Goal: Task Accomplishment & Management: Complete application form

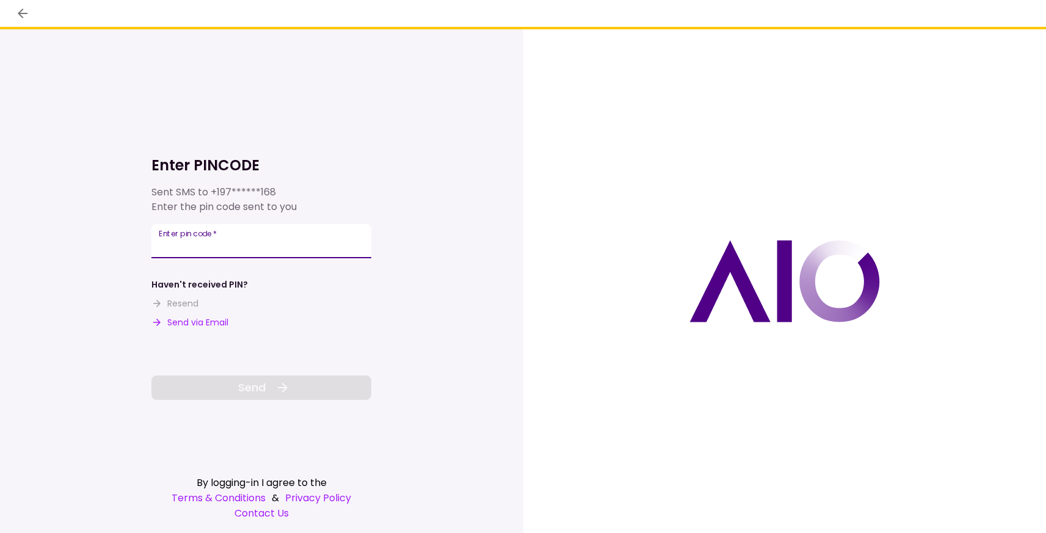
click at [244, 241] on input "Enter pin code   *" at bounding box center [261, 241] width 220 height 34
type input "******"
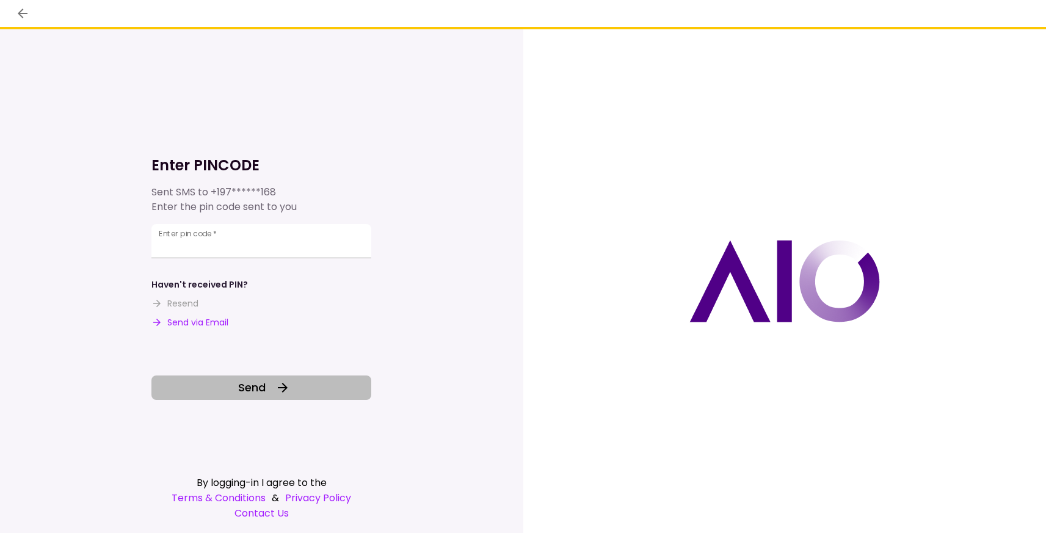
click at [239, 386] on span "Send" at bounding box center [251, 387] width 27 height 16
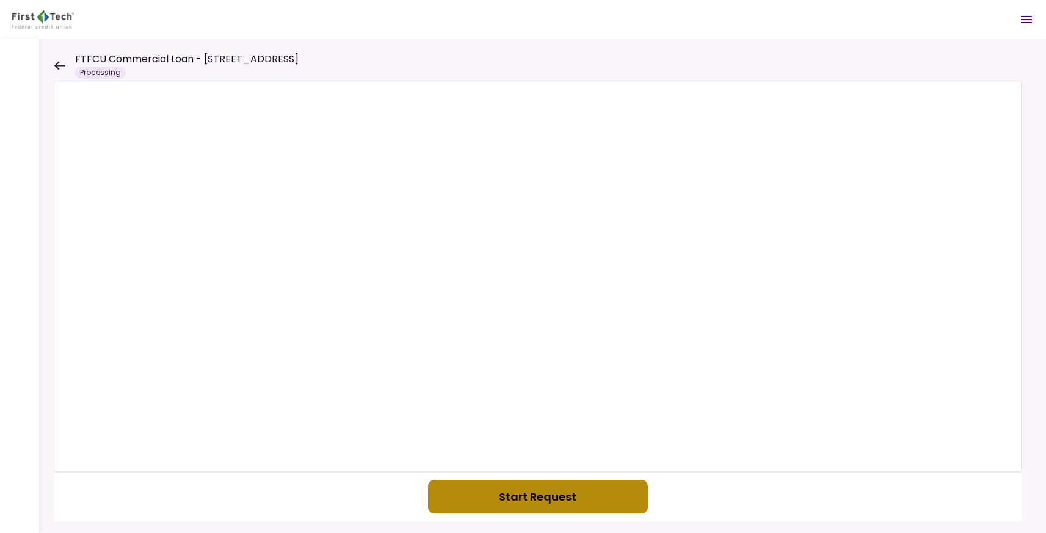
click at [495, 499] on button "Start Request" at bounding box center [538, 497] width 220 height 34
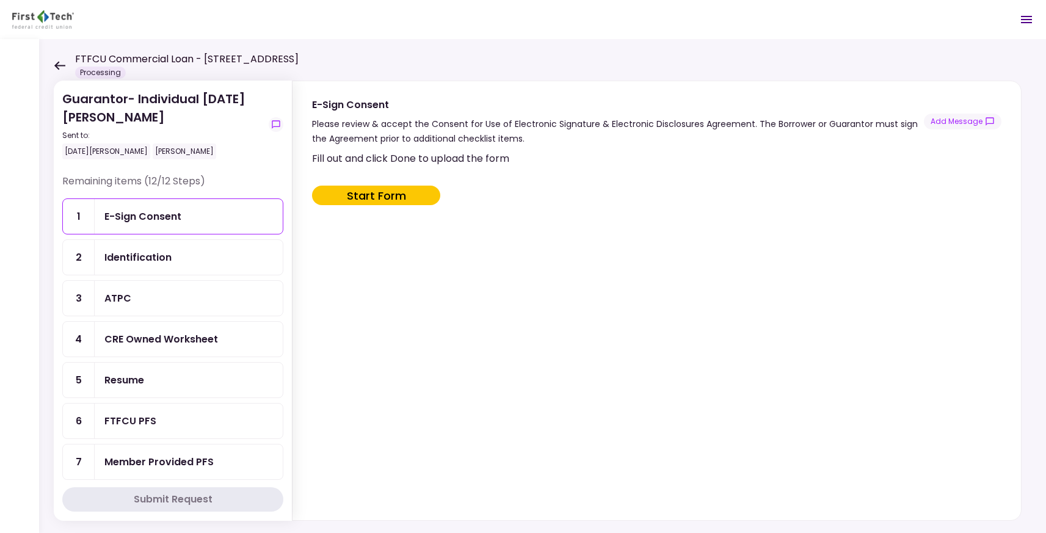
click at [217, 218] on div "E-Sign Consent" at bounding box center [188, 216] width 169 height 15
click at [176, 266] on div "Identification" at bounding box center [189, 257] width 188 height 35
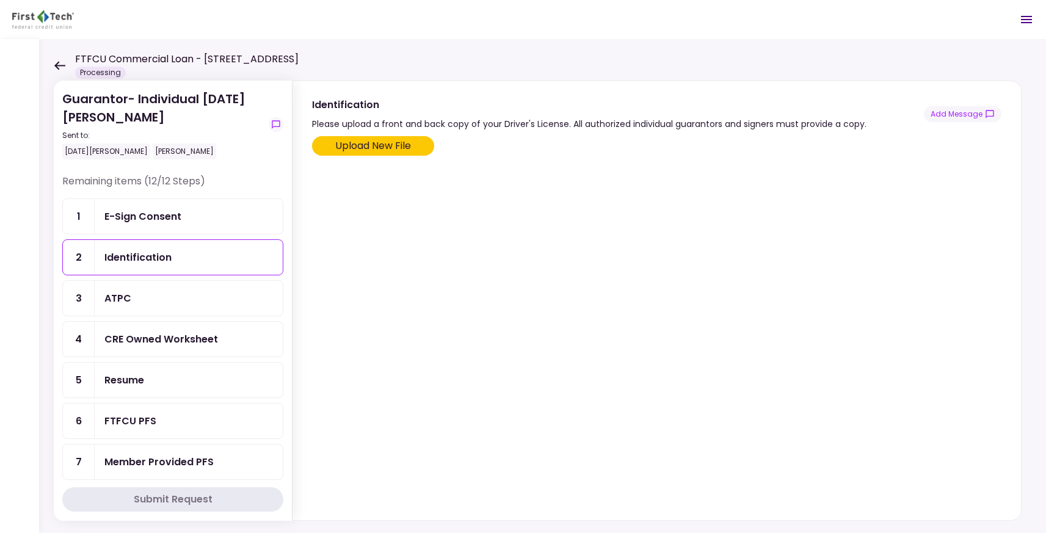
click at [175, 227] on div "E-Sign Consent" at bounding box center [189, 216] width 188 height 35
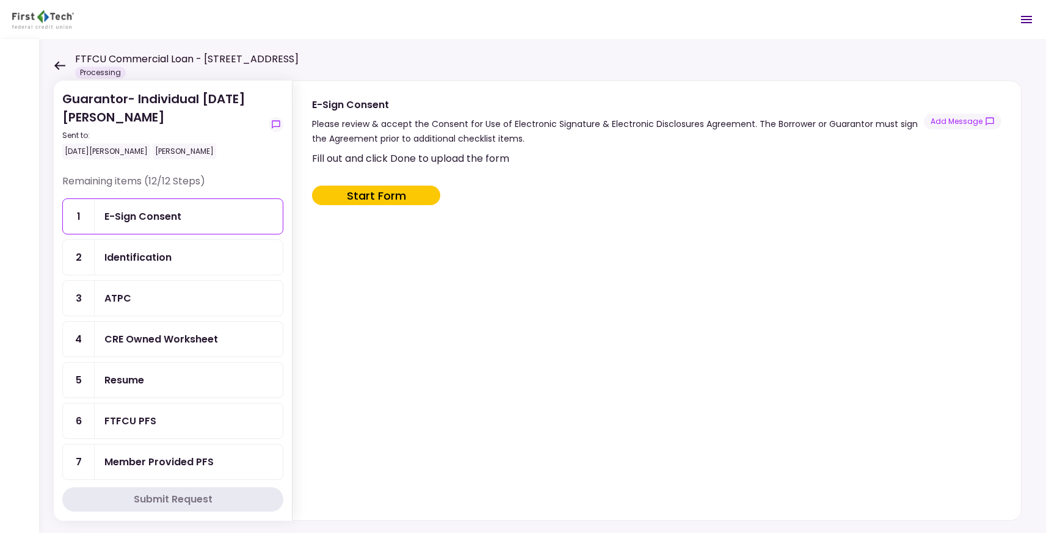
click at [363, 198] on button "Start Form" at bounding box center [376, 196] width 128 height 20
type input "***"
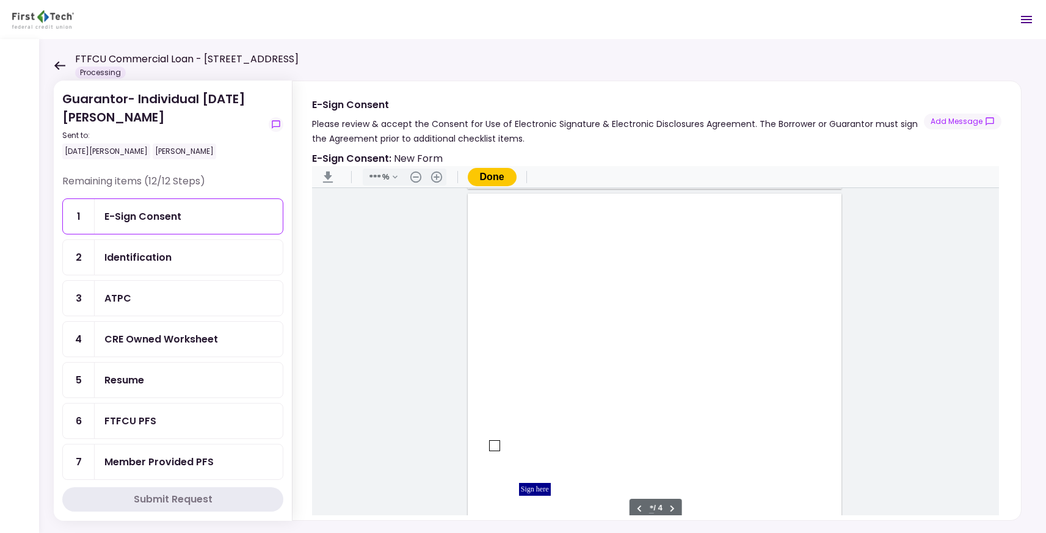
type input "*"
click at [493, 294] on div "Document Content" at bounding box center [495, 297] width 10 height 10
click at [530, 344] on div "Sign here" at bounding box center [535, 341] width 32 height 13
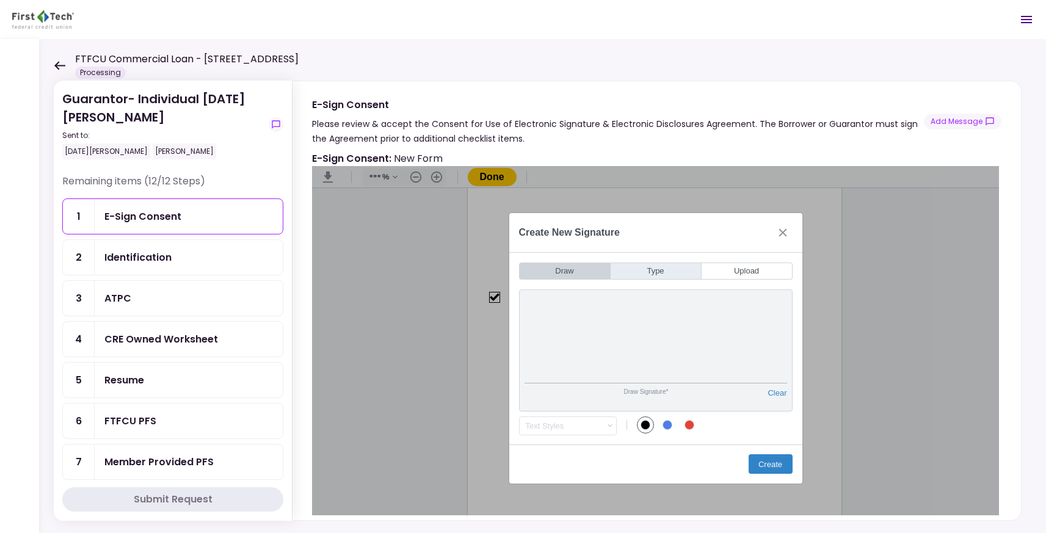
click at [669, 273] on button "Type" at bounding box center [656, 271] width 91 height 17
drag, startPoint x: 688, startPoint y: 352, endPoint x: 539, endPoint y: 351, distance: 149.0
click at [539, 351] on input "*****" at bounding box center [656, 358] width 263 height 52
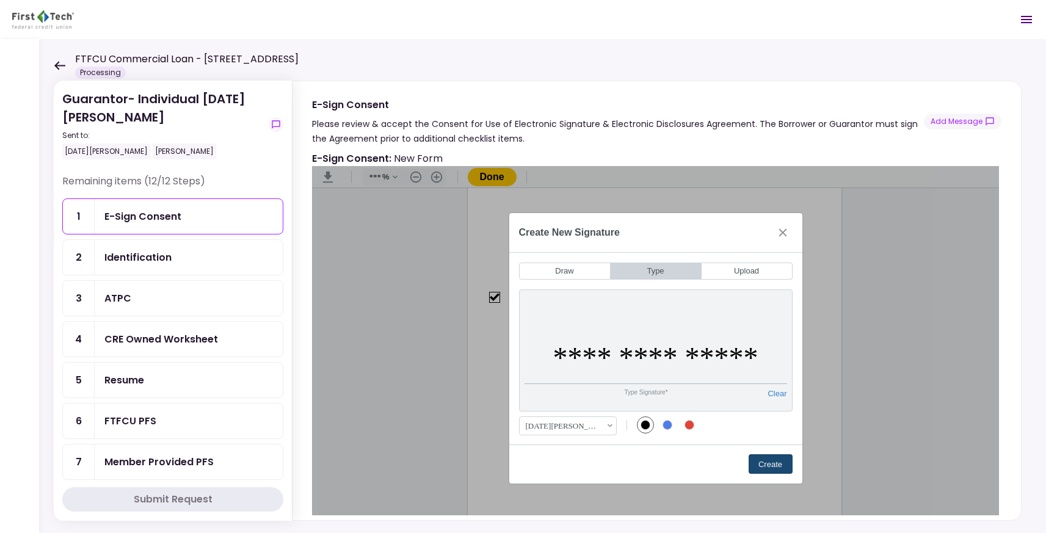
type input "**********"
click at [766, 464] on button "Create" at bounding box center [771, 464] width 44 height 20
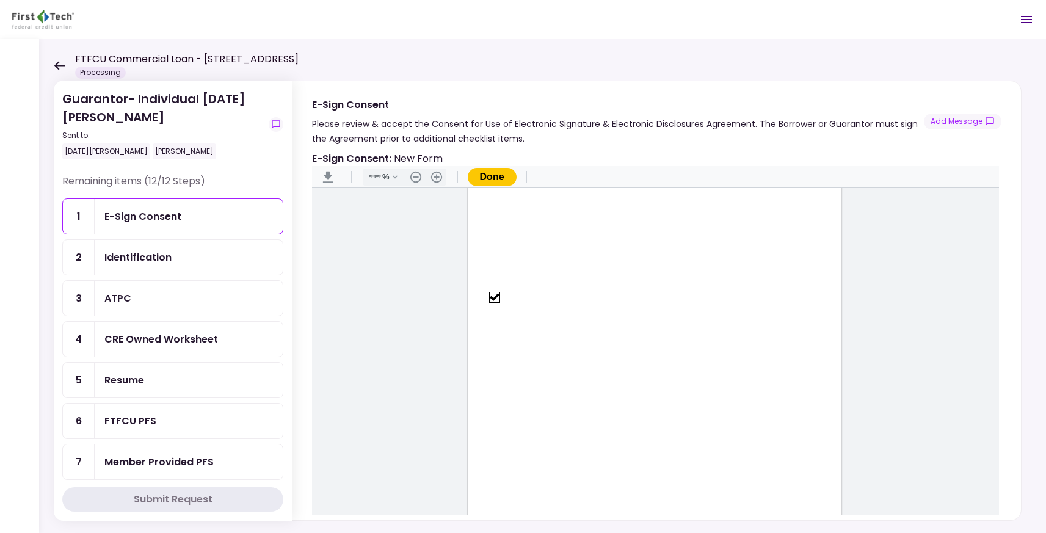
click at [495, 177] on button "Done" at bounding box center [492, 177] width 49 height 18
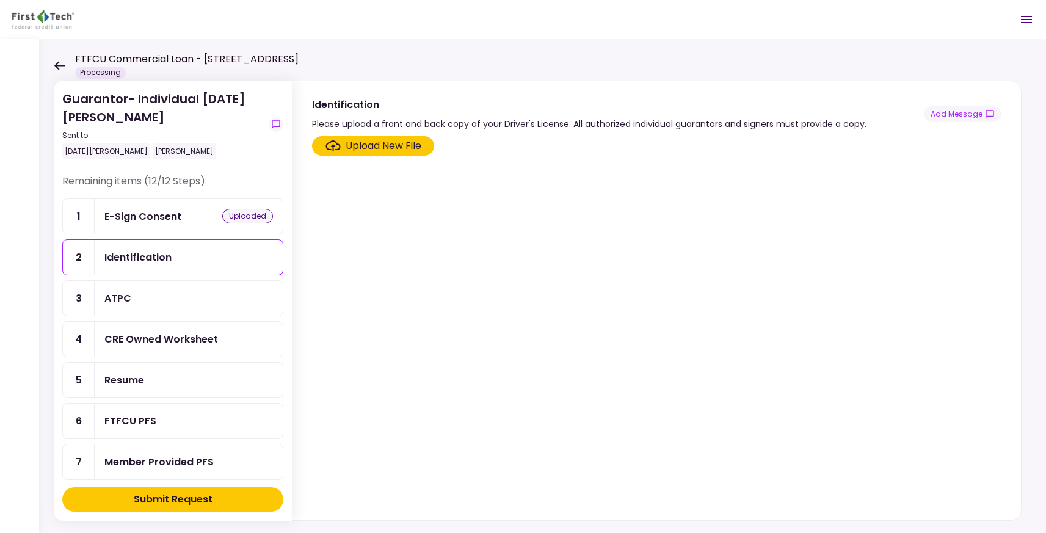
click at [382, 144] on div "Upload New File" at bounding box center [384, 146] width 76 height 15
click at [0, 0] on input "Upload New File" at bounding box center [0, 0] width 0 height 0
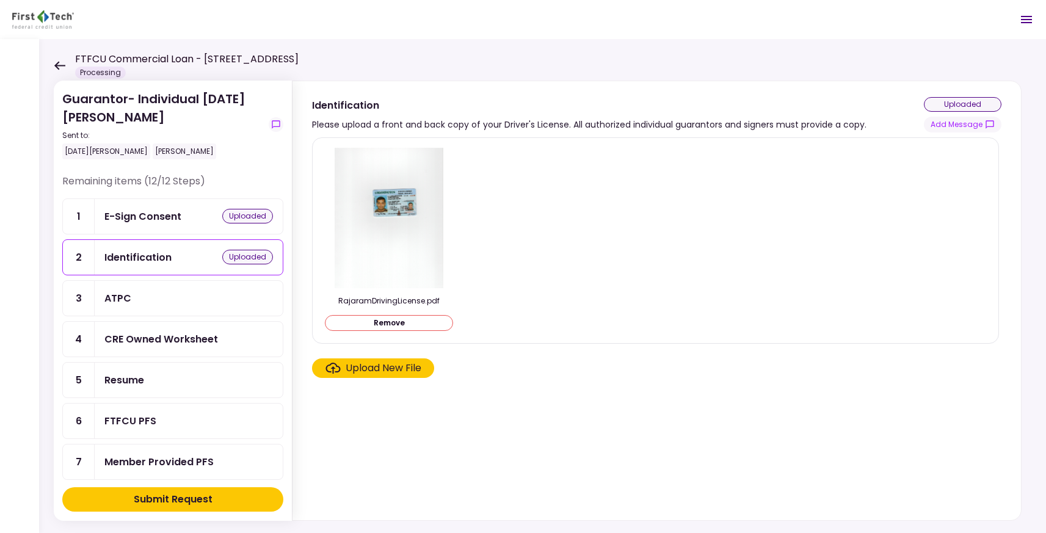
click at [390, 372] on div "Upload New File" at bounding box center [384, 368] width 76 height 15
click at [0, 0] on input "Upload New File" at bounding box center [0, 0] width 0 height 0
click at [197, 291] on div "ATPC" at bounding box center [188, 298] width 169 height 15
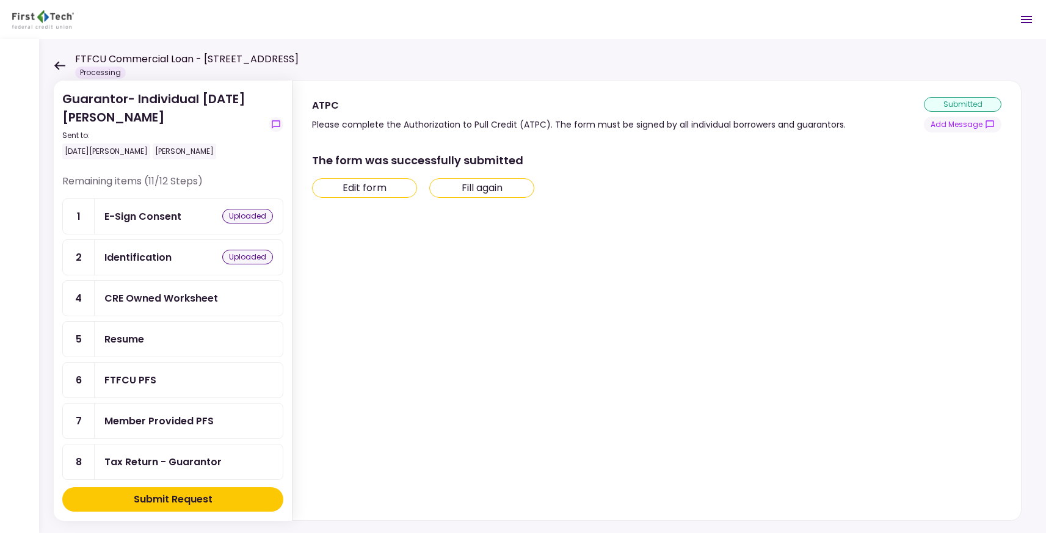
click at [209, 304] on div "CRE Owned Worksheet" at bounding box center [189, 298] width 188 height 35
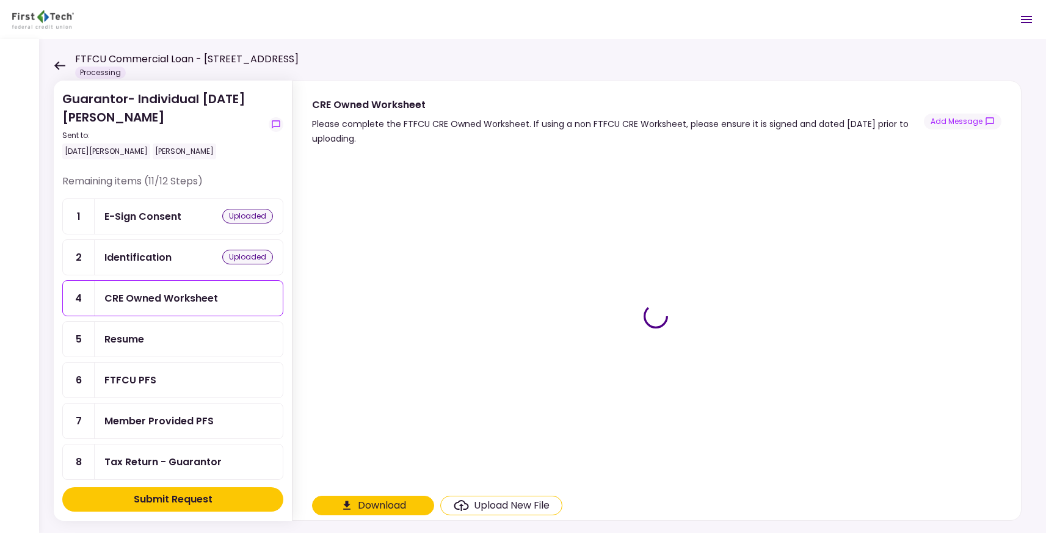
click at [371, 504] on button "Download" at bounding box center [373, 506] width 122 height 20
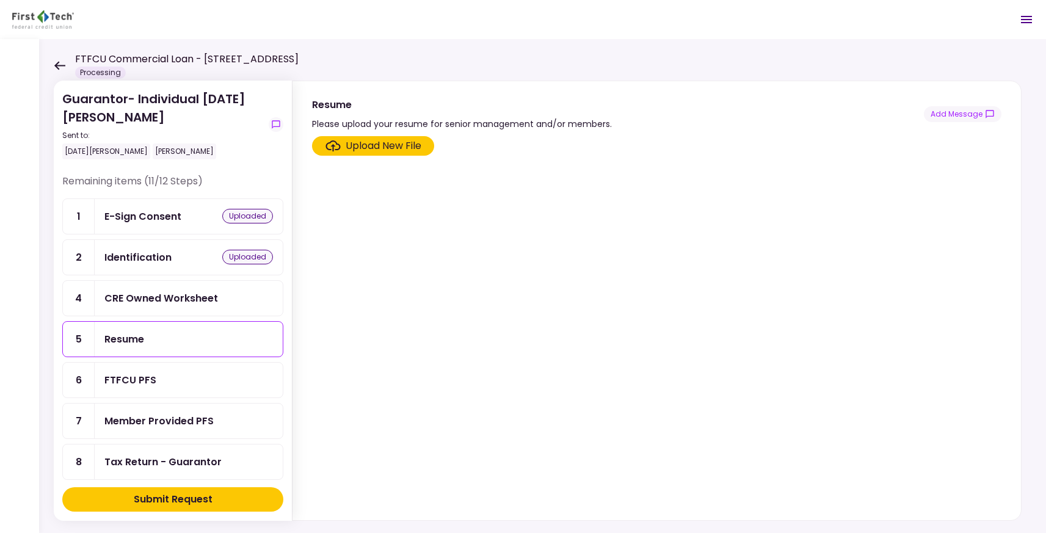
click at [212, 377] on div "FTFCU PFS" at bounding box center [188, 379] width 169 height 15
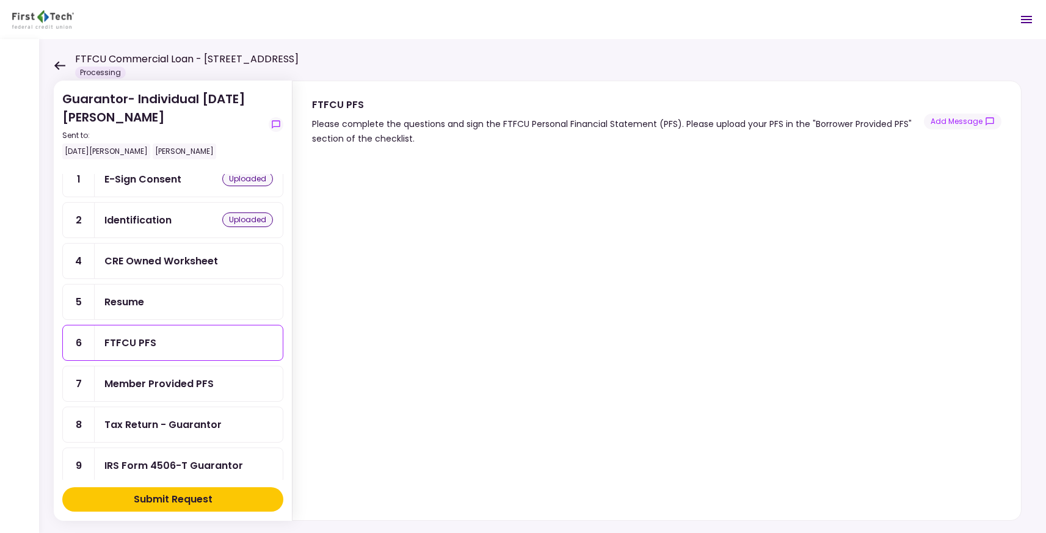
scroll to position [49, 0]
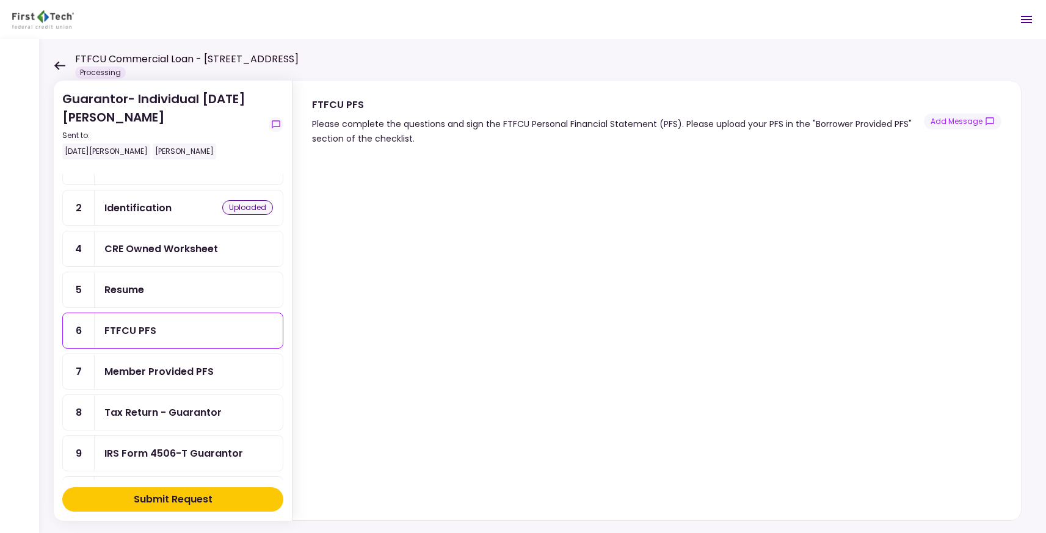
click at [212, 376] on div "Member Provided PFS" at bounding box center [189, 371] width 188 height 35
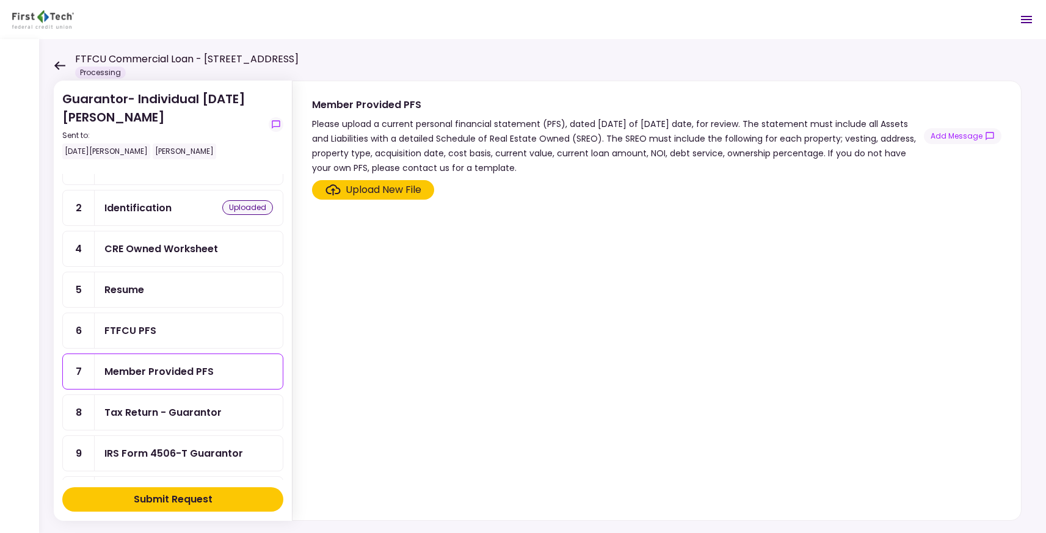
click at [154, 255] on div "CRE Owned Worksheet" at bounding box center [189, 248] width 188 height 35
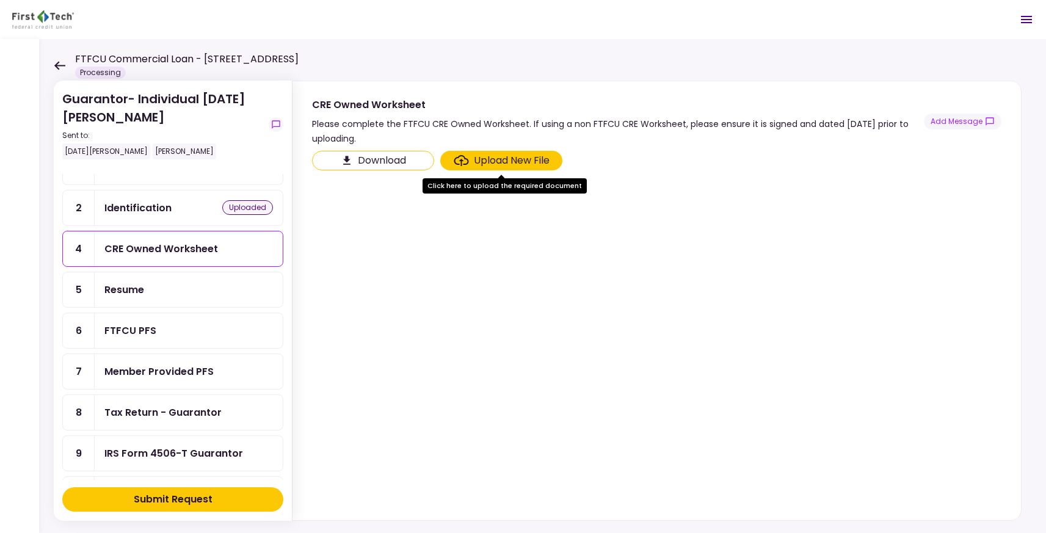
click at [461, 125] on div "Please complete the FTFCU CRE Owned Worksheet. If using a non FTFCU CRE Workshe…" at bounding box center [618, 131] width 612 height 29
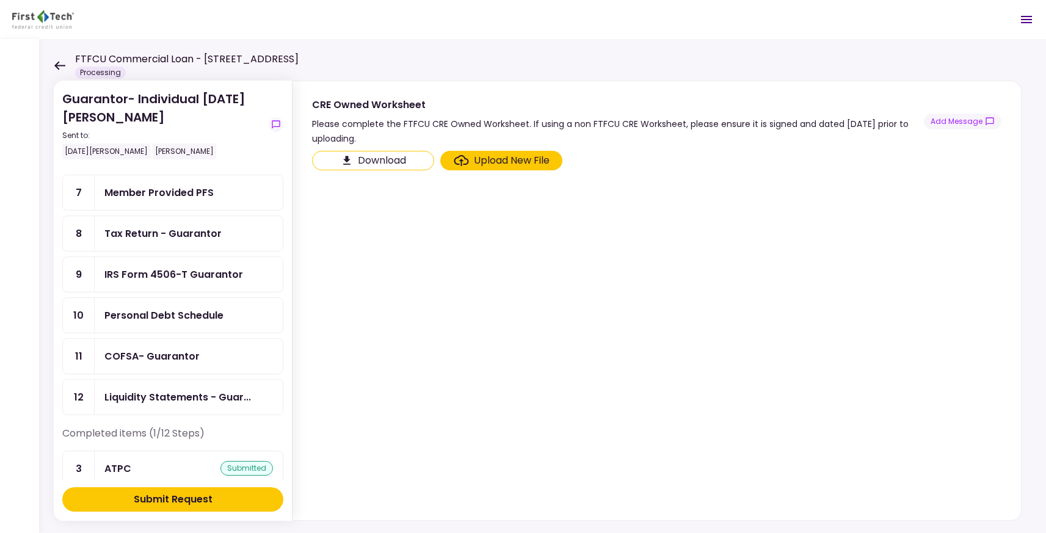
scroll to position [239, 0]
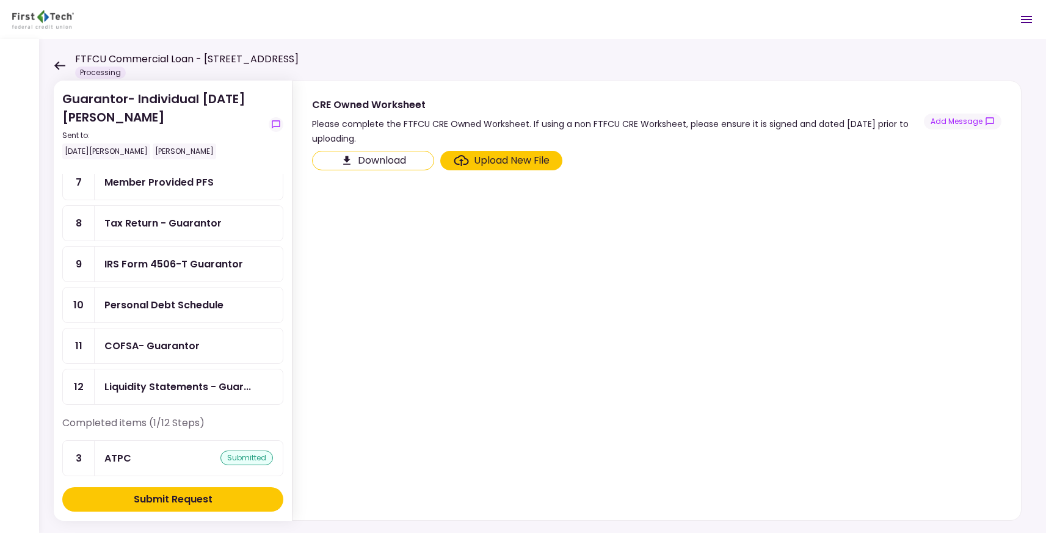
click at [198, 267] on div "IRS Form 4506-T Guarantor" at bounding box center [189, 264] width 188 height 35
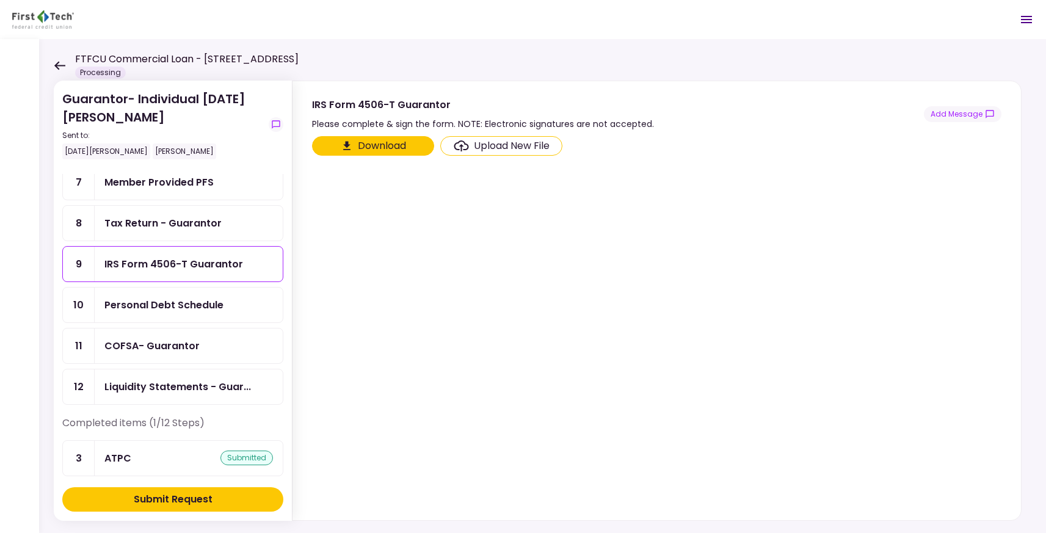
click at [378, 147] on button "Download" at bounding box center [373, 146] width 122 height 20
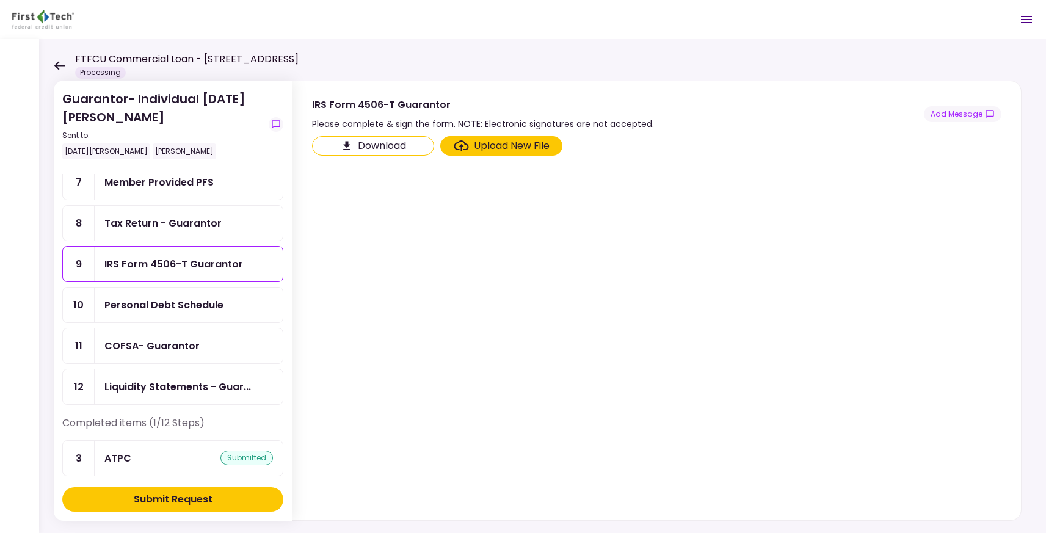
click at [209, 220] on div "Tax Return - Guarantor" at bounding box center [162, 223] width 117 height 15
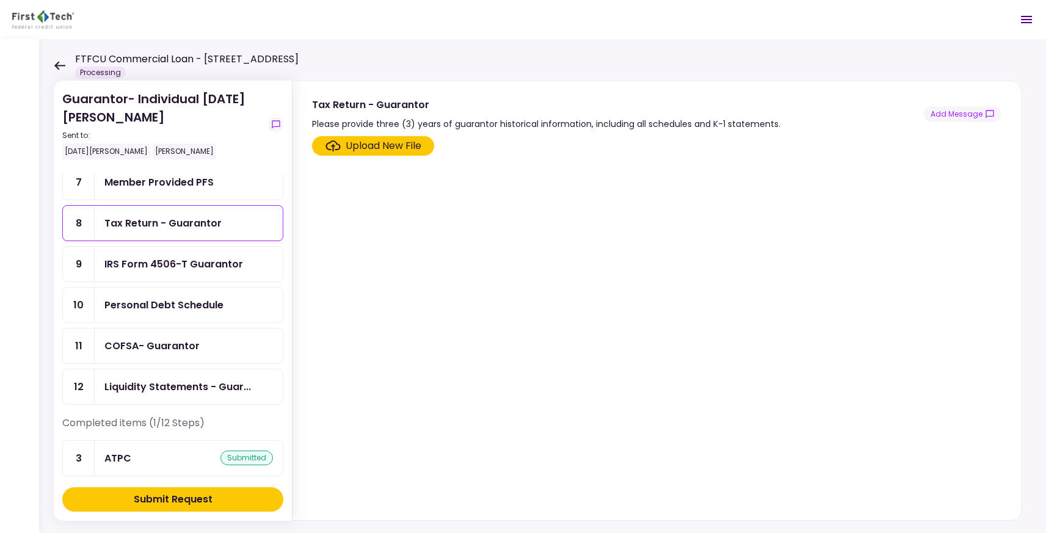
click at [374, 142] on div "Upload New File" at bounding box center [384, 146] width 76 height 15
click at [0, 0] on input "Upload New File" at bounding box center [0, 0] width 0 height 0
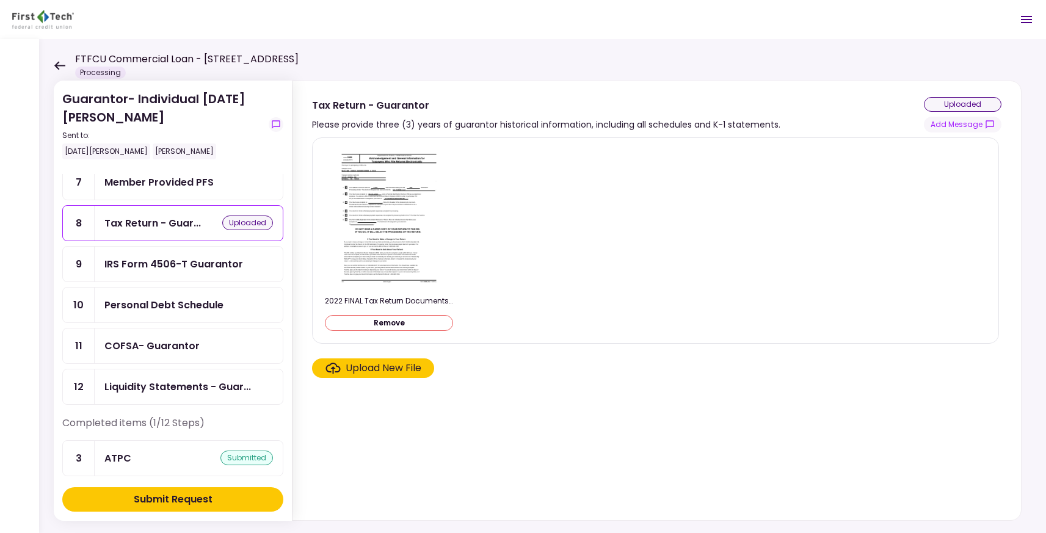
click at [408, 366] on div "Upload New File" at bounding box center [384, 368] width 76 height 15
click at [0, 0] on input "Upload New File" at bounding box center [0, 0] width 0 height 0
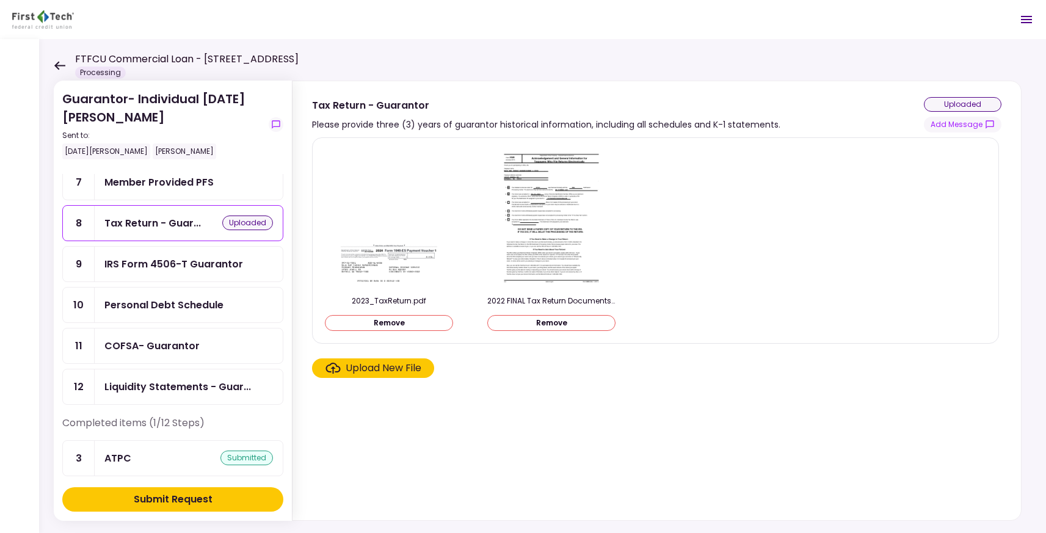
click at [394, 371] on div "Upload New File" at bounding box center [384, 368] width 76 height 15
click at [0, 0] on input "Upload New File" at bounding box center [0, 0] width 0 height 0
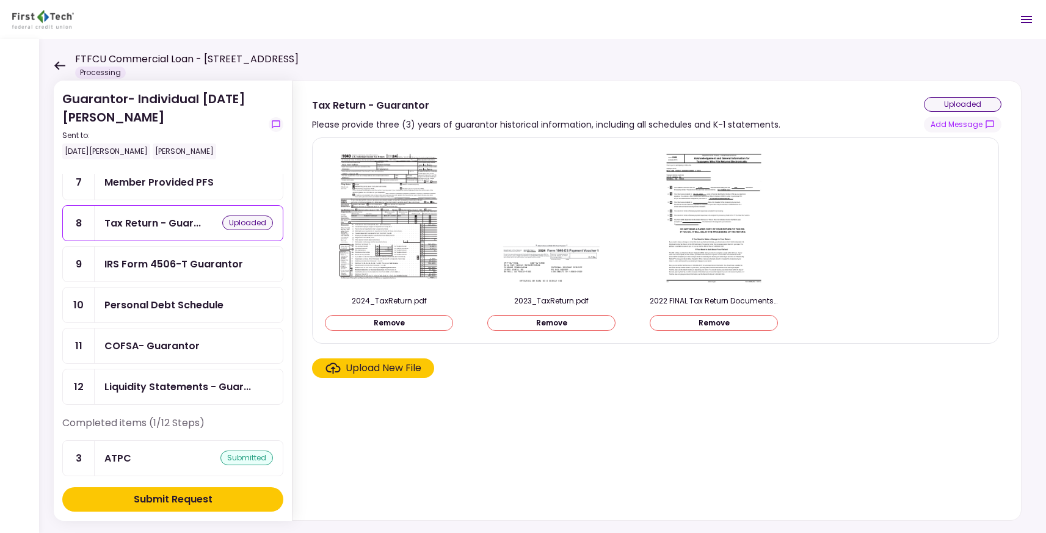
click at [239, 261] on div "IRS Form 4506-T Guarantor" at bounding box center [173, 263] width 139 height 15
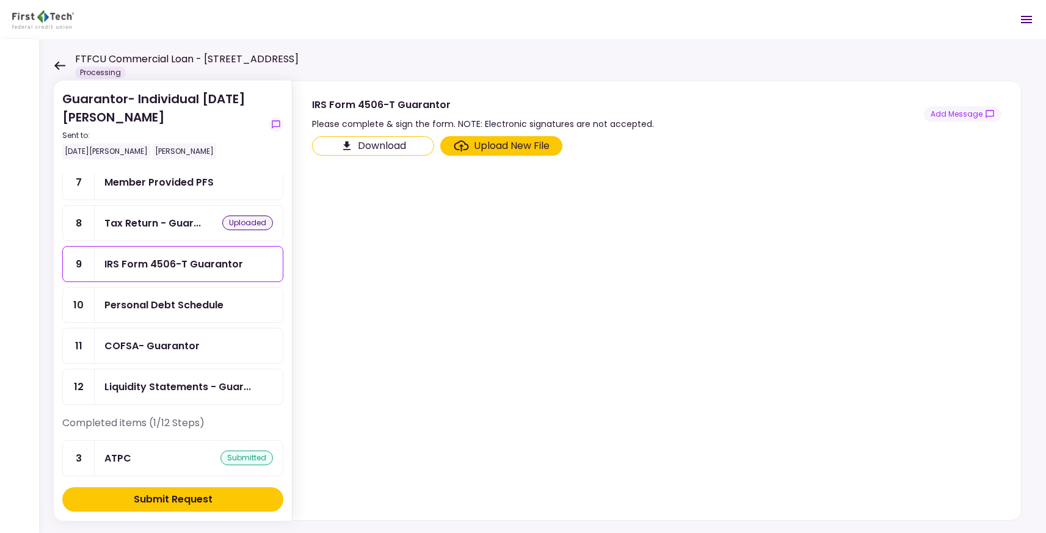
click at [135, 297] on div "Personal Debt Schedule" at bounding box center [163, 304] width 119 height 15
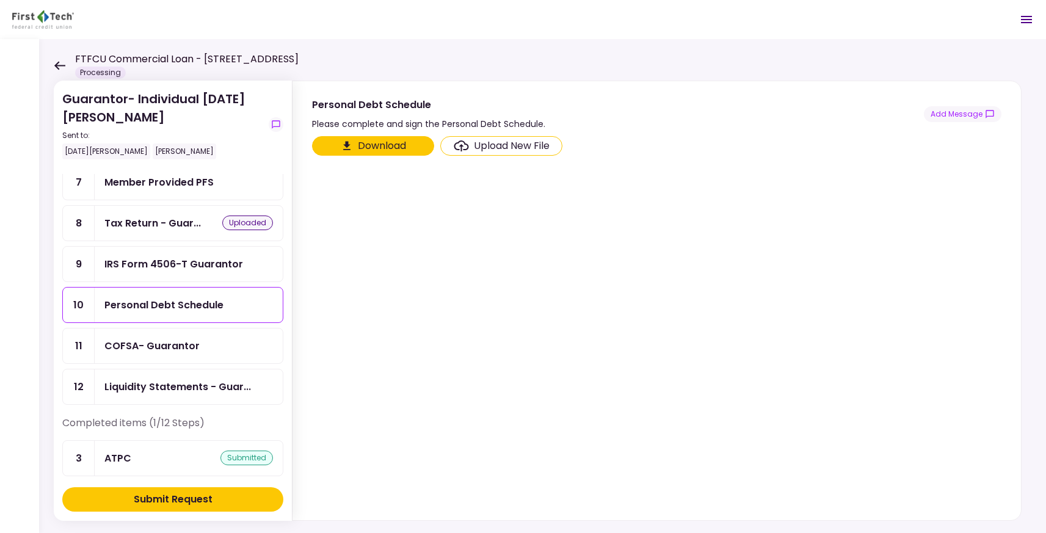
click at [374, 139] on button "Download" at bounding box center [373, 146] width 122 height 20
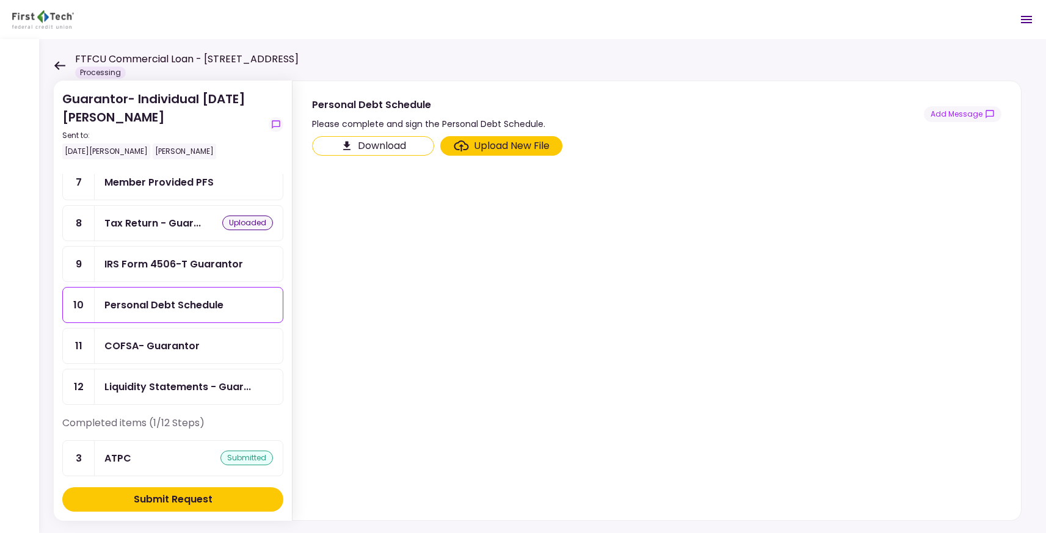
click at [180, 338] on div "COFSA- Guarantor" at bounding box center [151, 345] width 95 height 15
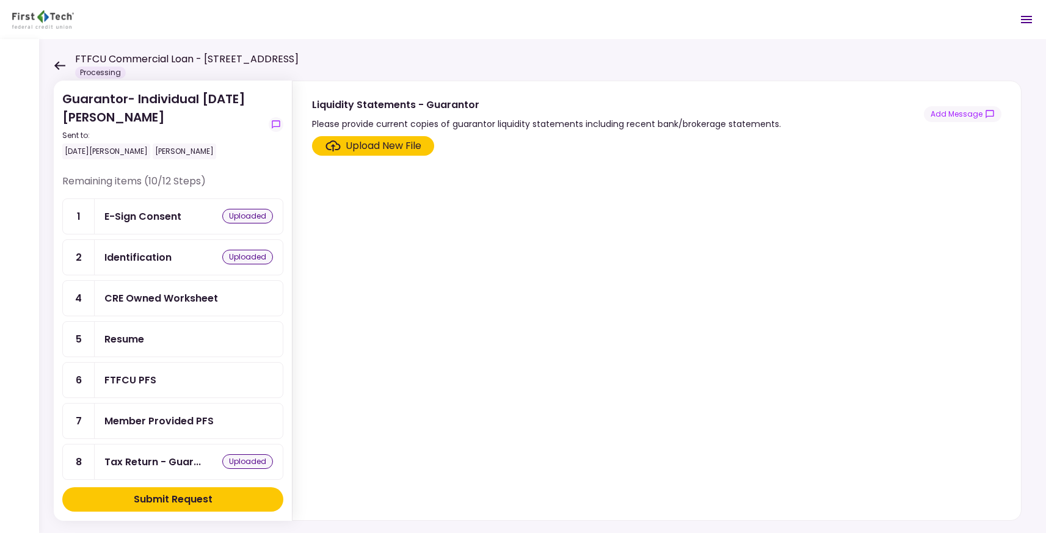
click at [168, 152] on div "[PERSON_NAME]" at bounding box center [185, 151] width 64 height 16
click at [186, 300] on div "CRE Owned Worksheet" at bounding box center [161, 298] width 114 height 15
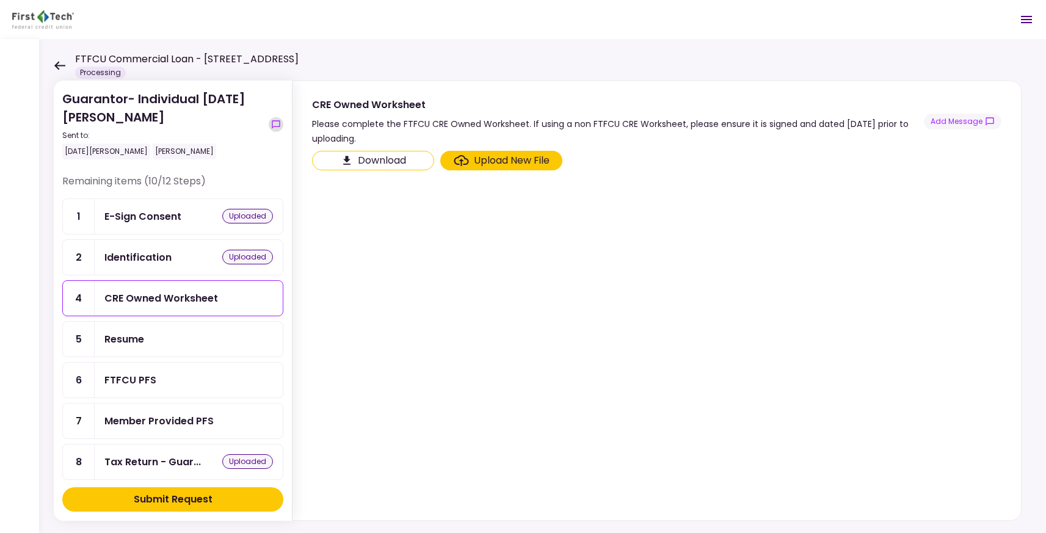
click at [272, 123] on icon "show-messages" at bounding box center [276, 124] width 8 height 8
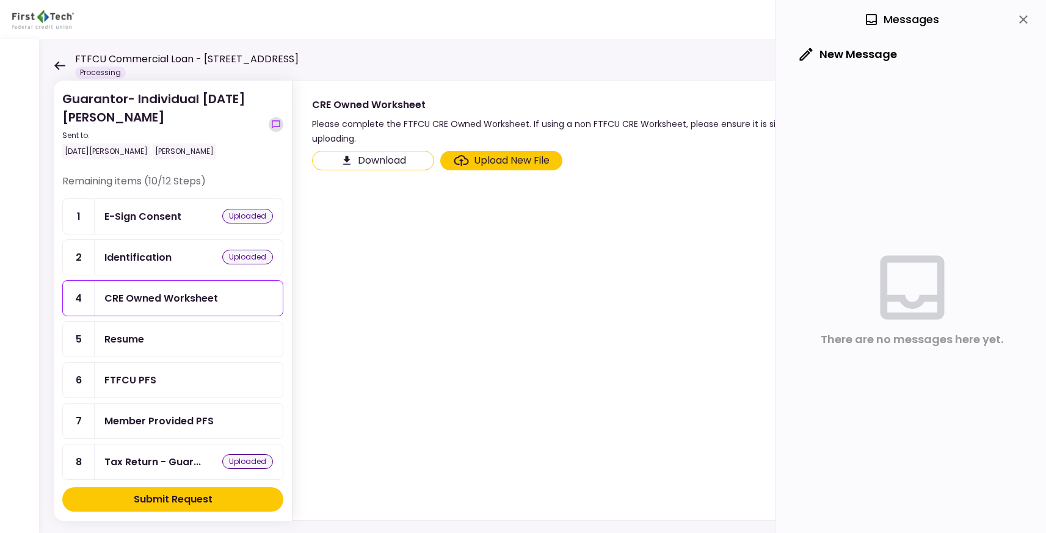
click at [272, 123] on icon "show-messages" at bounding box center [276, 124] width 8 height 8
click at [1021, 20] on icon "close" at bounding box center [1023, 19] width 15 height 15
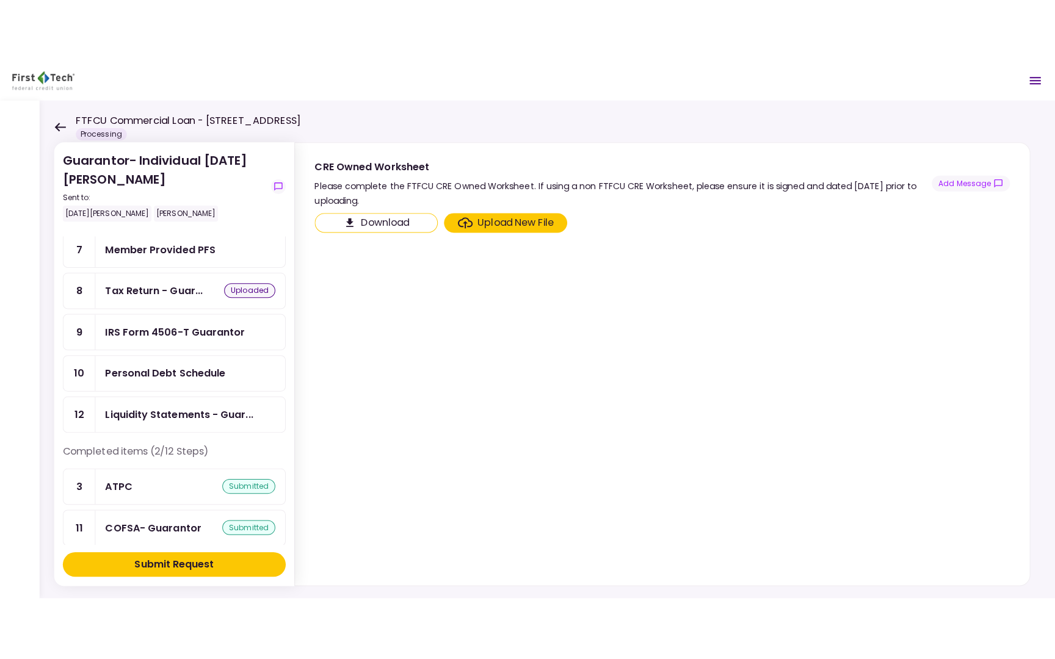
scroll to position [239, 0]
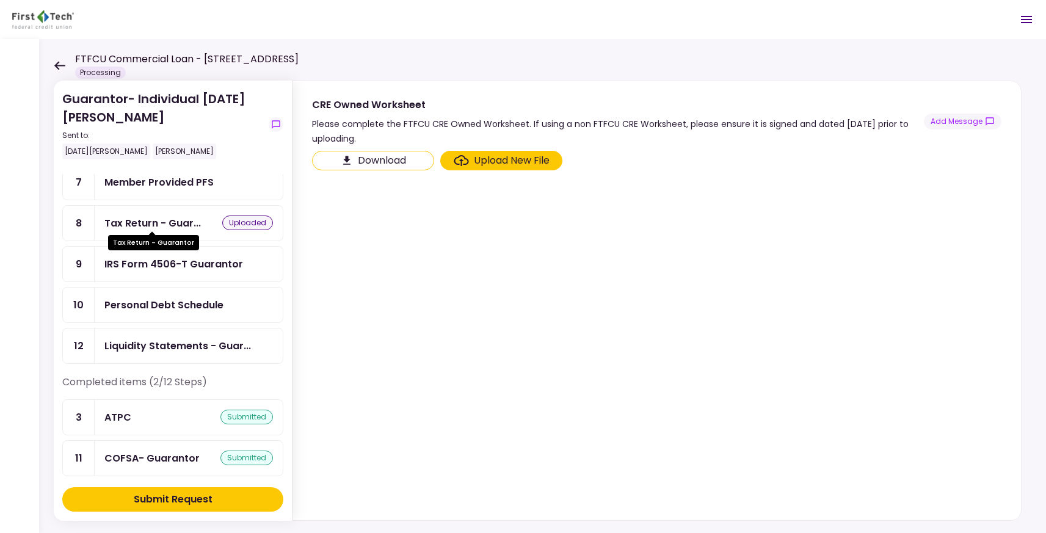
click at [163, 216] on div "Tax Return - Guar..." at bounding box center [152, 223] width 96 height 15
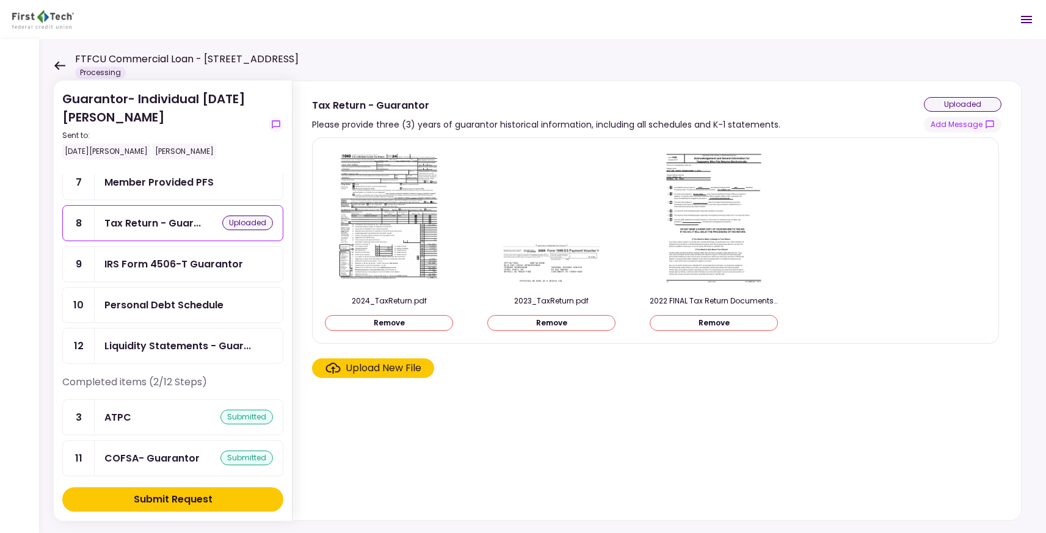
click at [374, 367] on div "Upload New File" at bounding box center [384, 368] width 76 height 15
click at [0, 0] on input "Upload New File" at bounding box center [0, 0] width 0 height 0
click at [969, 104] on div "uploaded" at bounding box center [963, 104] width 78 height 15
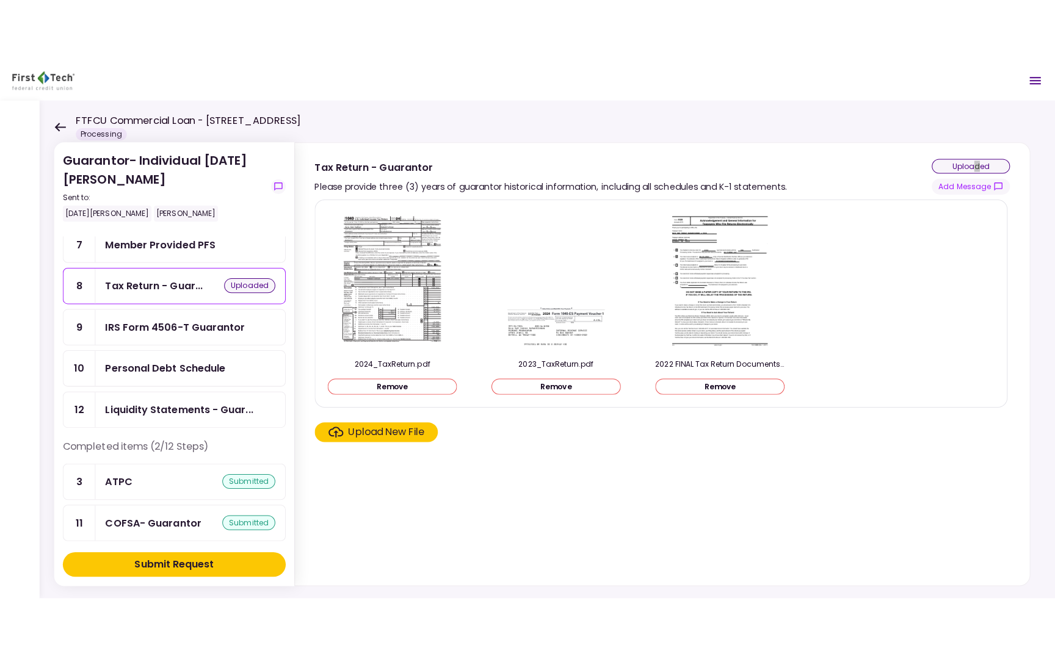
scroll to position [112, 0]
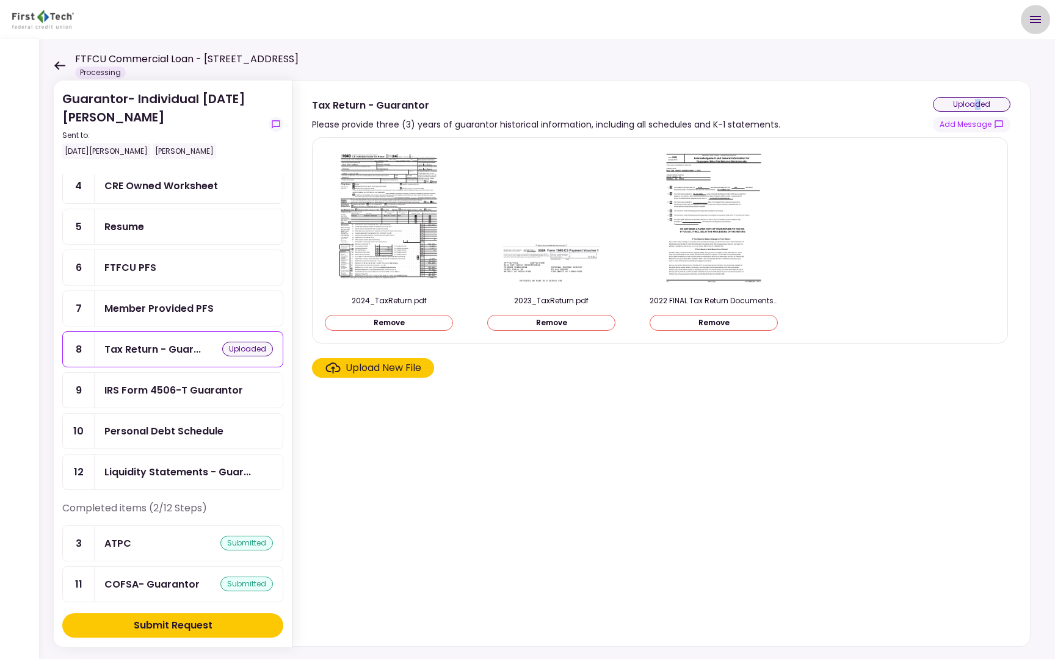
click at [1039, 17] on icon "Open menu" at bounding box center [1035, 19] width 15 height 15
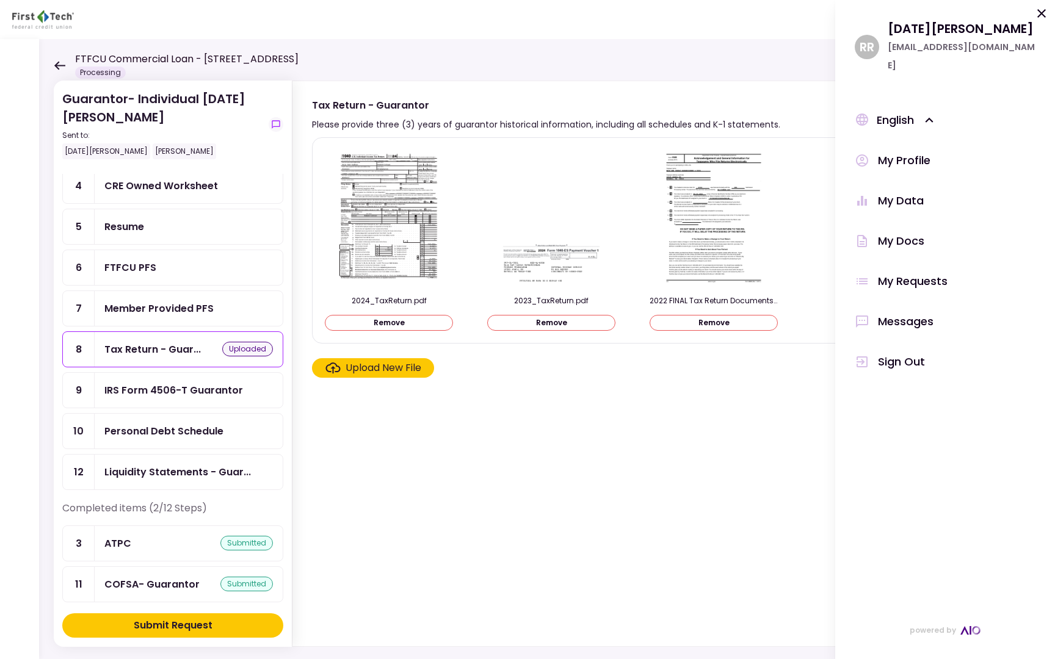
click at [1041, 15] on icon at bounding box center [1041, 13] width 15 height 15
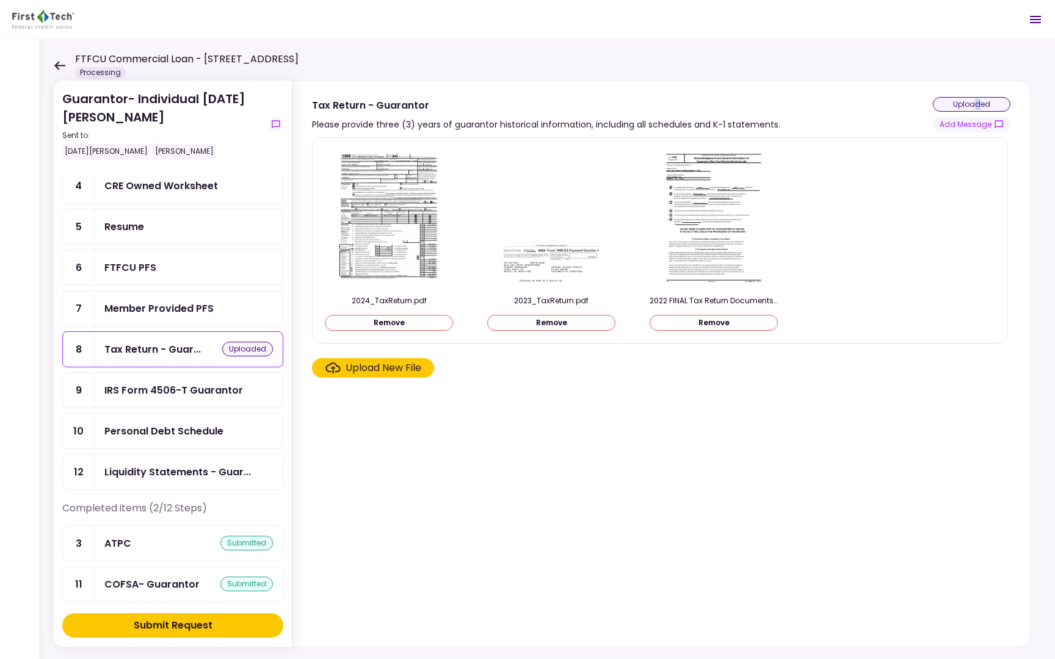
click at [148, 465] on div "Liquidity Statements - Guar..." at bounding box center [177, 472] width 147 height 15
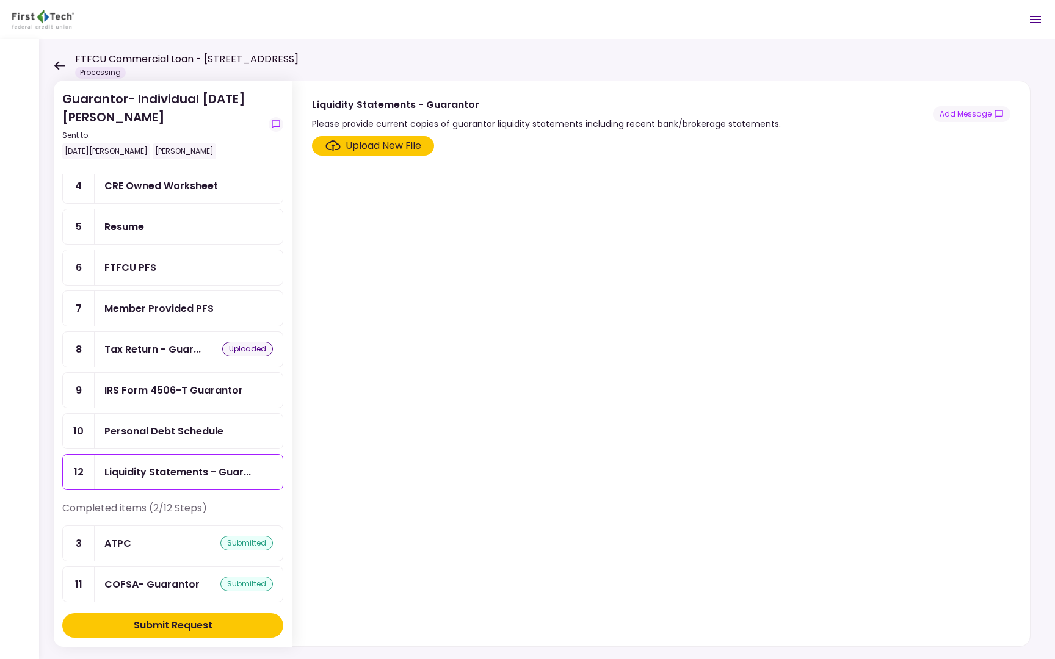
click at [478, 124] on div "Please provide current copies of guarantor liquidity statements including recen…" at bounding box center [546, 124] width 469 height 15
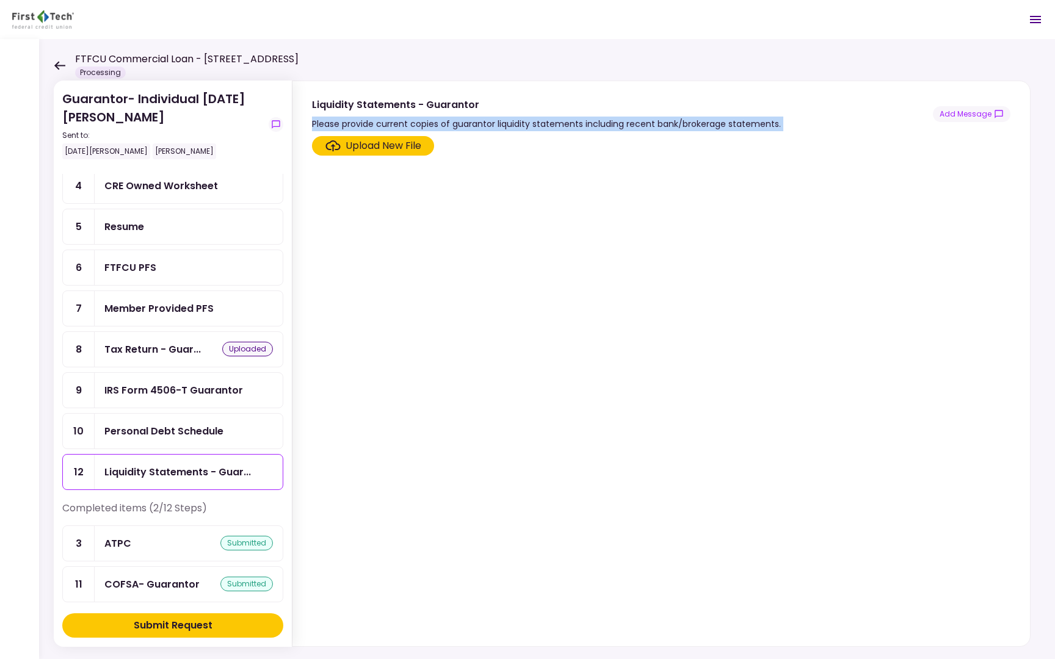
click at [478, 124] on div "Please provide current copies of guarantor liquidity statements including recen…" at bounding box center [546, 124] width 469 height 15
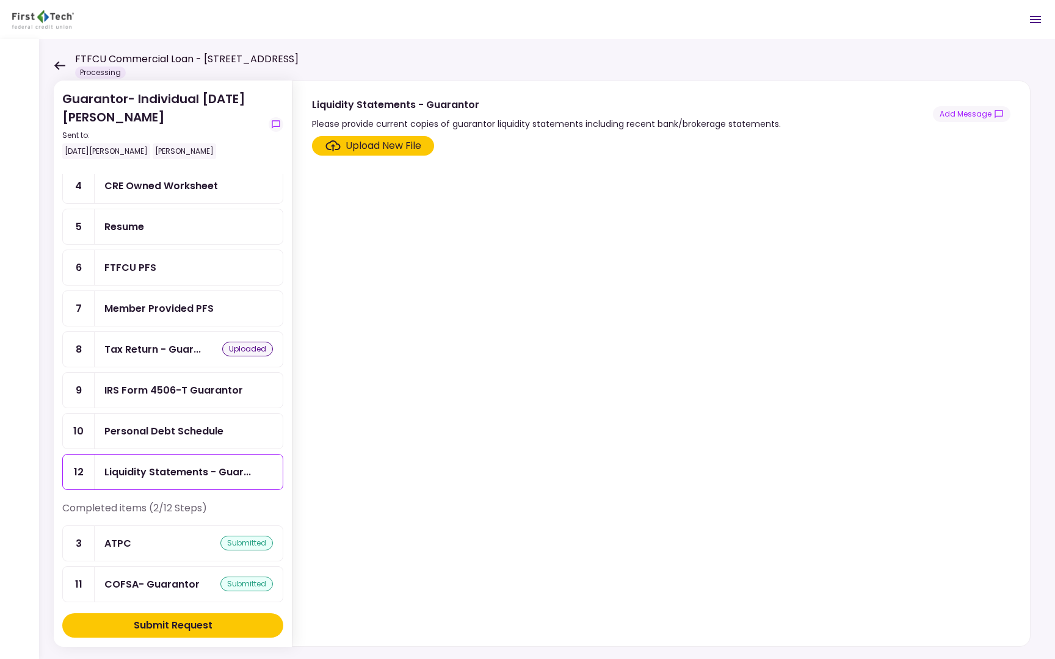
click at [162, 415] on div "Personal Debt Schedule" at bounding box center [189, 431] width 188 height 35
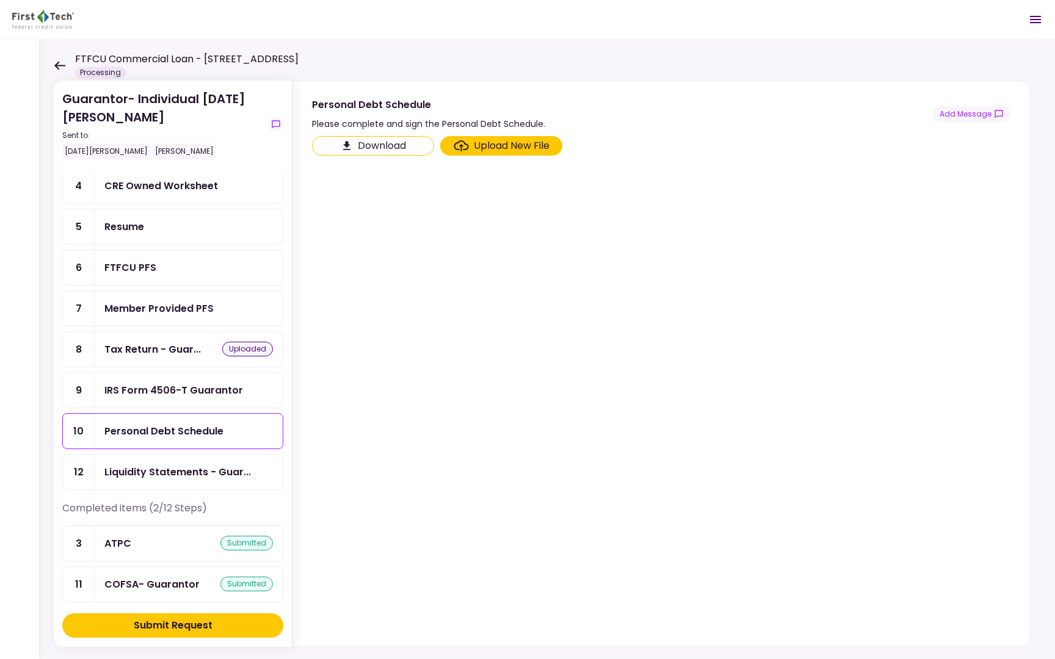
click at [394, 148] on button "Download" at bounding box center [373, 146] width 122 height 20
click at [161, 383] on div "IRS Form 4506-T Guarantor" at bounding box center [173, 390] width 139 height 15
click at [159, 355] on div "Tax Return - Guar... uploaded" at bounding box center [189, 349] width 188 height 35
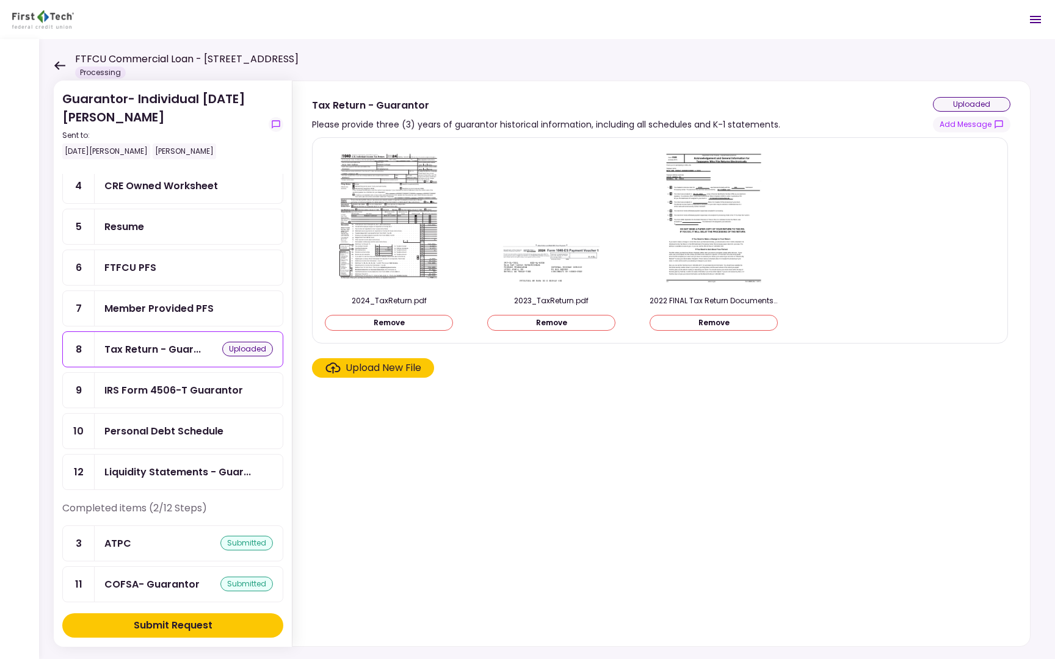
click at [160, 311] on div "Member Provided PFS" at bounding box center [158, 308] width 109 height 15
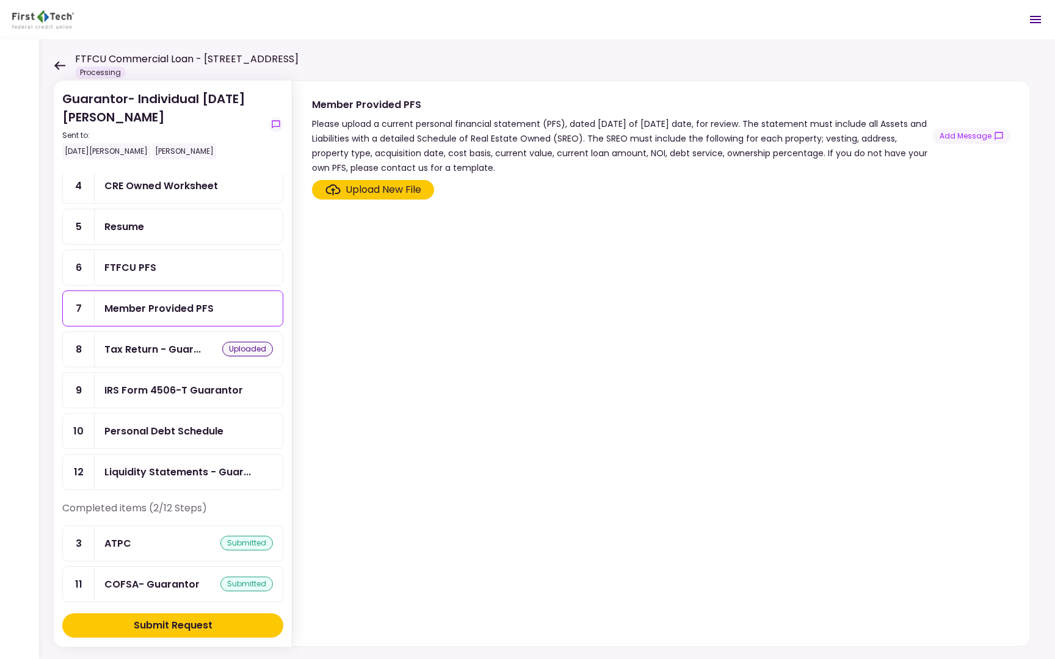
drag, startPoint x: 333, startPoint y: 121, endPoint x: 504, endPoint y: 162, distance: 175.8
click at [505, 164] on div "Please upload a current personal financial statement (PFS), dated [DATE] of [DA…" at bounding box center [622, 146] width 621 height 59
click at [449, 161] on div "Please upload a current personal financial statement (PFS), dated [DATE] of [DA…" at bounding box center [622, 146] width 621 height 59
click at [376, 191] on div "Upload New File" at bounding box center [384, 190] width 76 height 15
click at [0, 0] on input "Upload New File" at bounding box center [0, 0] width 0 height 0
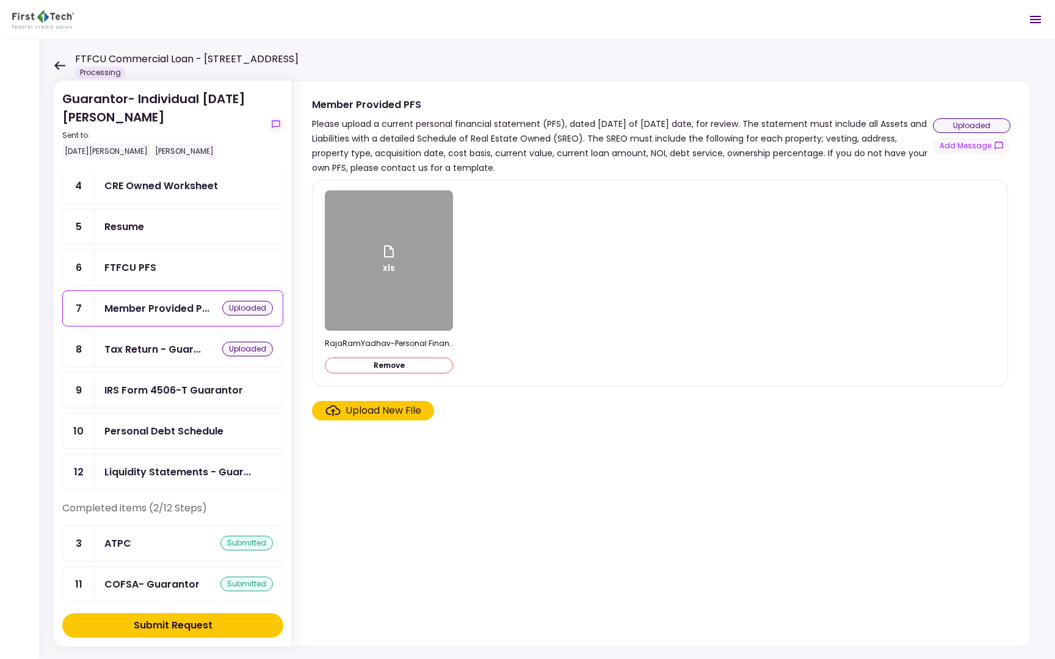
click at [970, 130] on div "uploaded" at bounding box center [972, 125] width 78 height 15
click at [200, 268] on div "FTFCU PFS" at bounding box center [188, 267] width 169 height 15
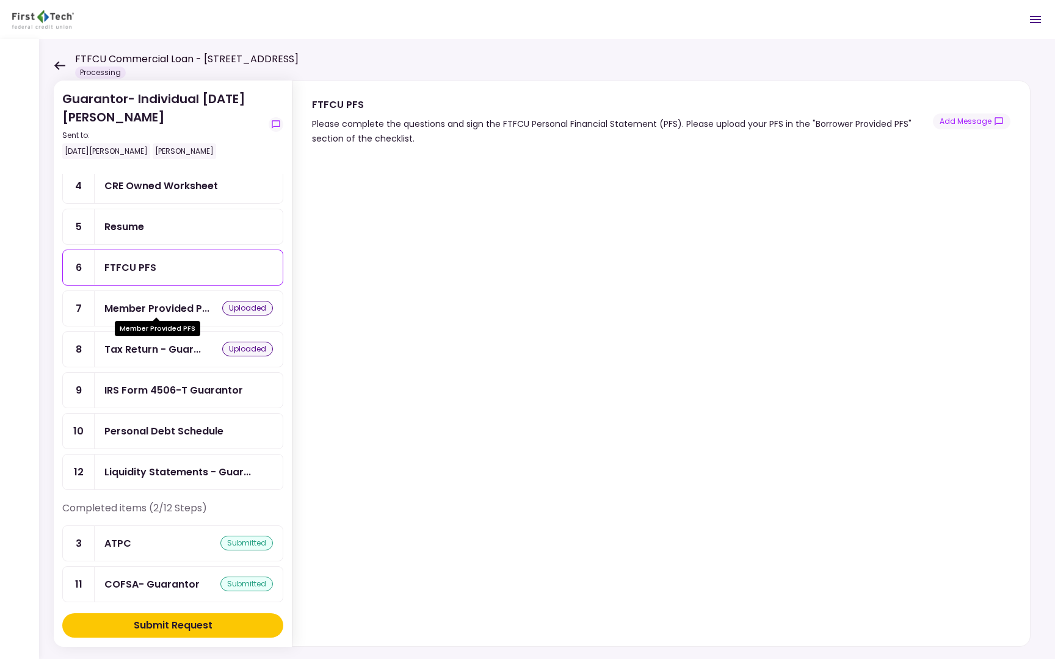
click at [175, 308] on div "Member Provided P..." at bounding box center [156, 308] width 105 height 15
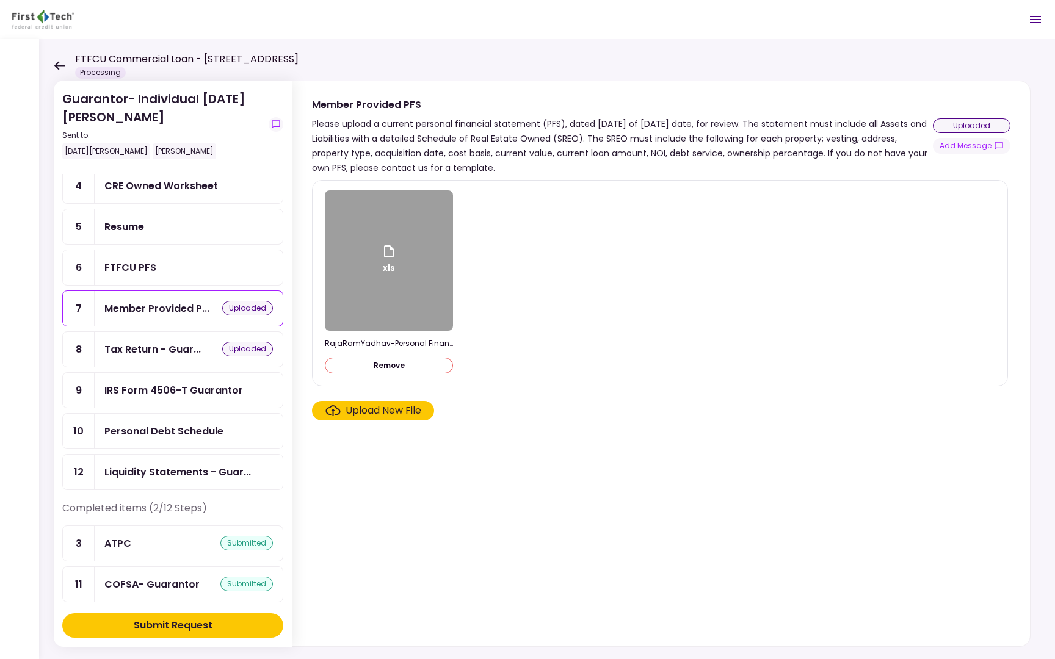
click at [394, 365] on button "Remove" at bounding box center [389, 366] width 128 height 16
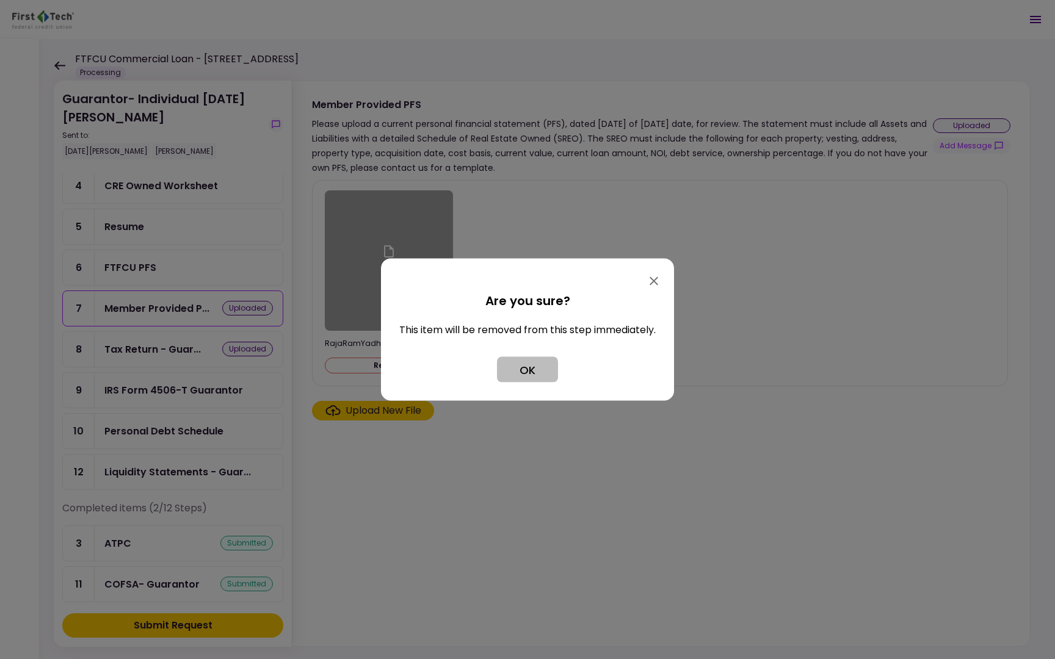
click at [525, 372] on button "OK" at bounding box center [527, 370] width 61 height 26
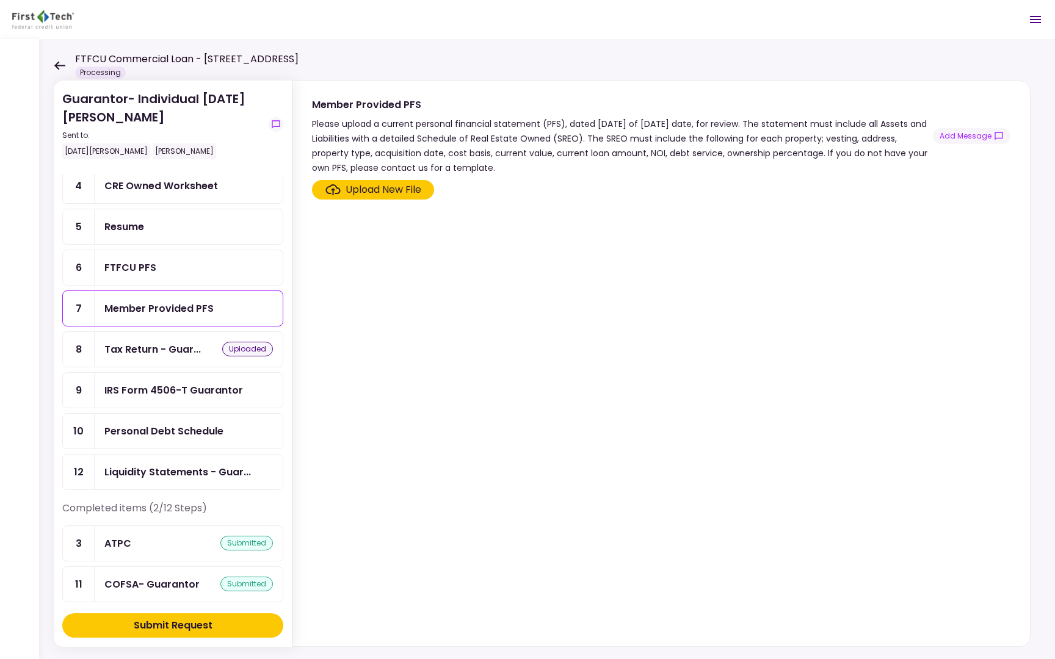
click at [462, 352] on section "Upload New File" at bounding box center [661, 411] width 699 height 462
